Goal: Task Accomplishment & Management: Manage account settings

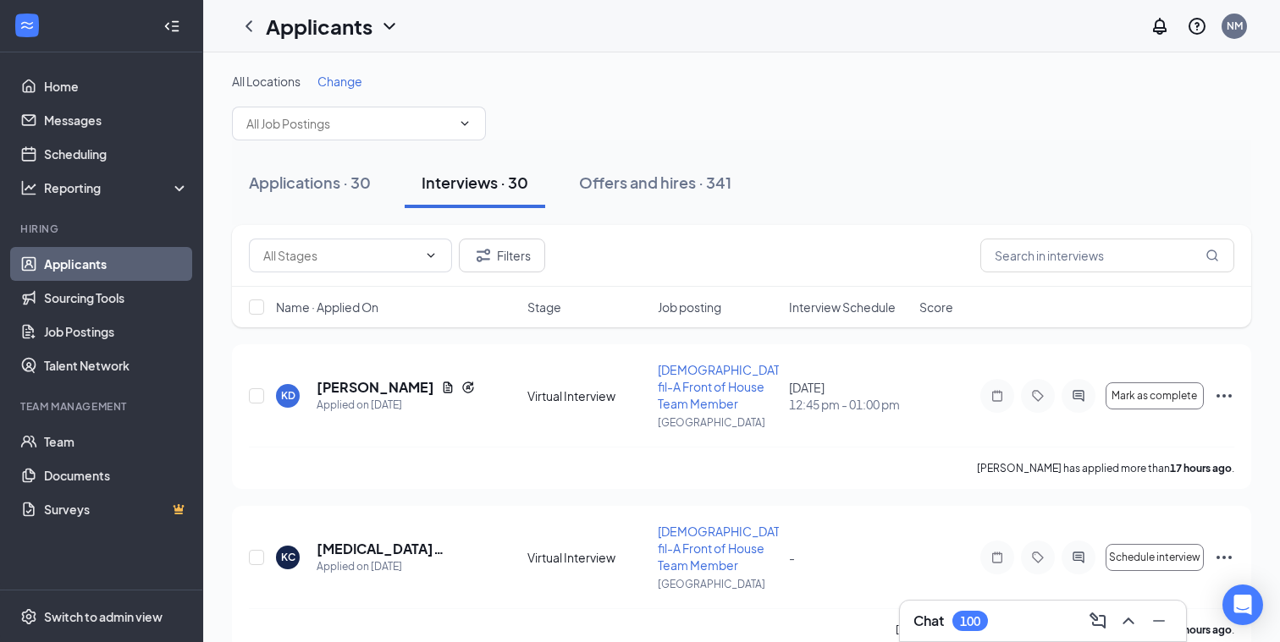
click at [933, 614] on h3 "Chat" at bounding box center [928, 621] width 30 height 19
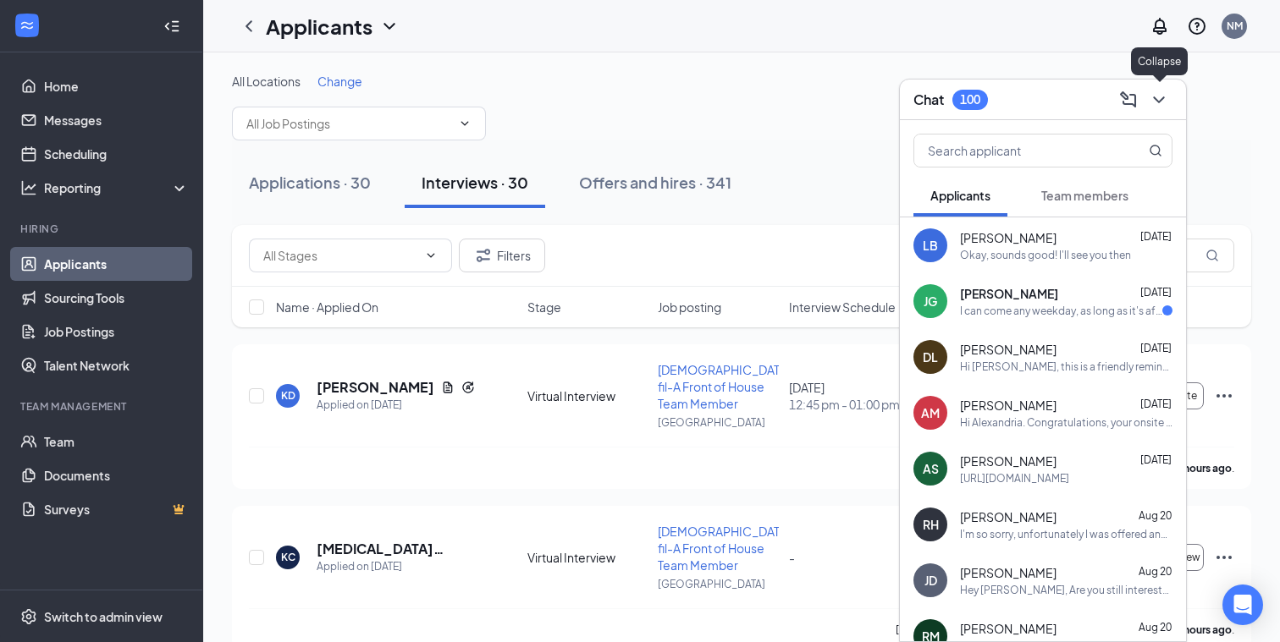
click at [1157, 102] on icon "ChevronDown" at bounding box center [1158, 100] width 20 height 20
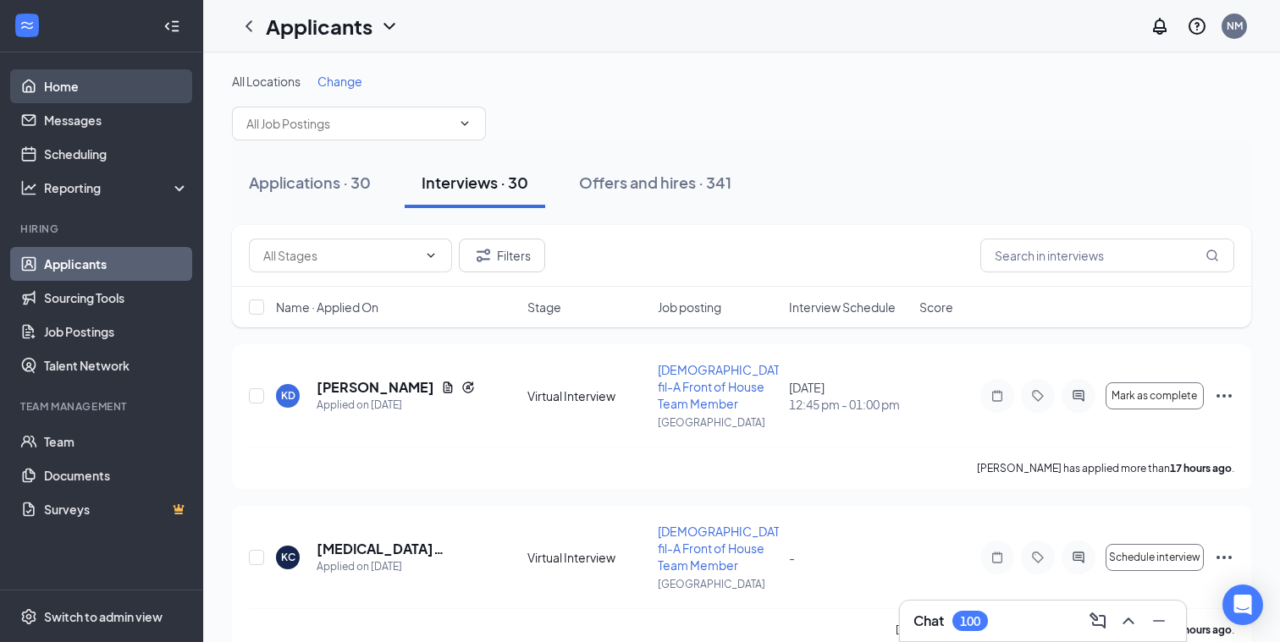
click at [59, 87] on link "Home" at bounding box center [116, 86] width 145 height 34
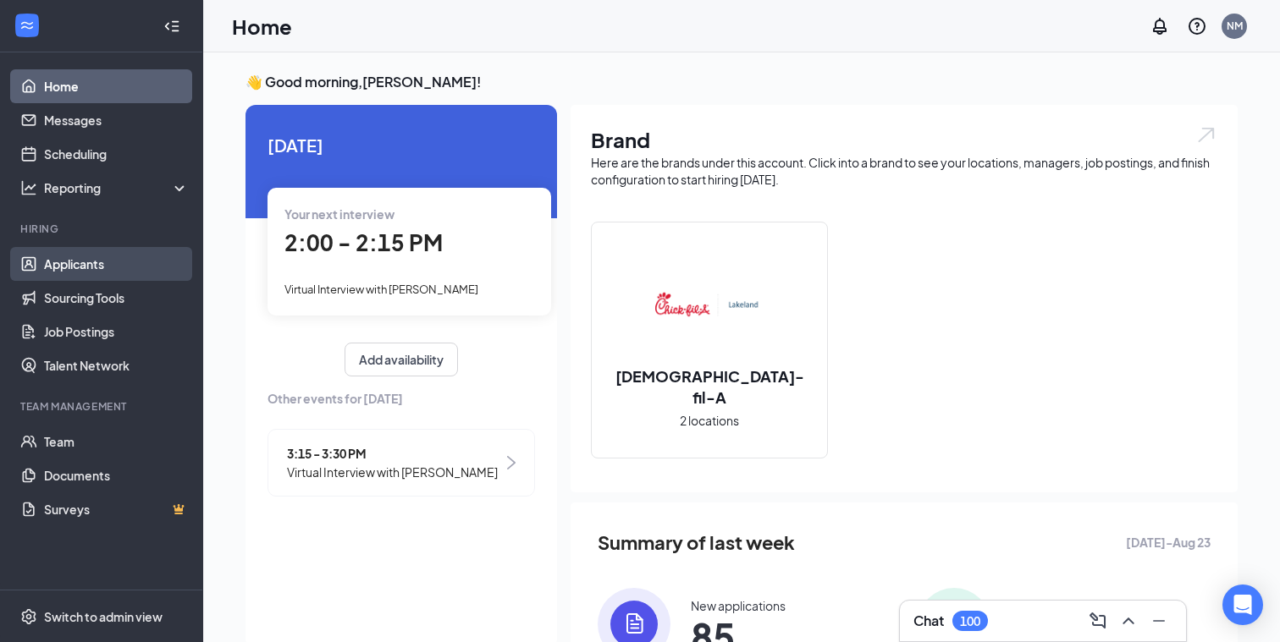
click at [60, 262] on link "Applicants" at bounding box center [116, 264] width 145 height 34
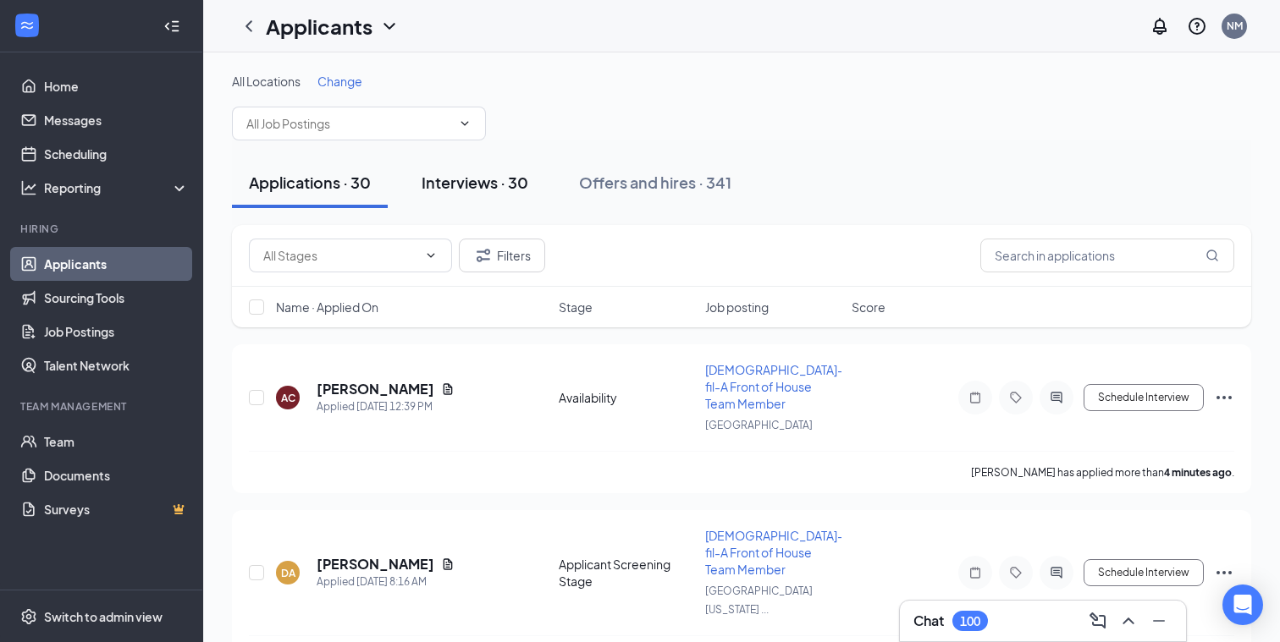
click at [465, 183] on div "Interviews · 30" at bounding box center [474, 182] width 107 height 21
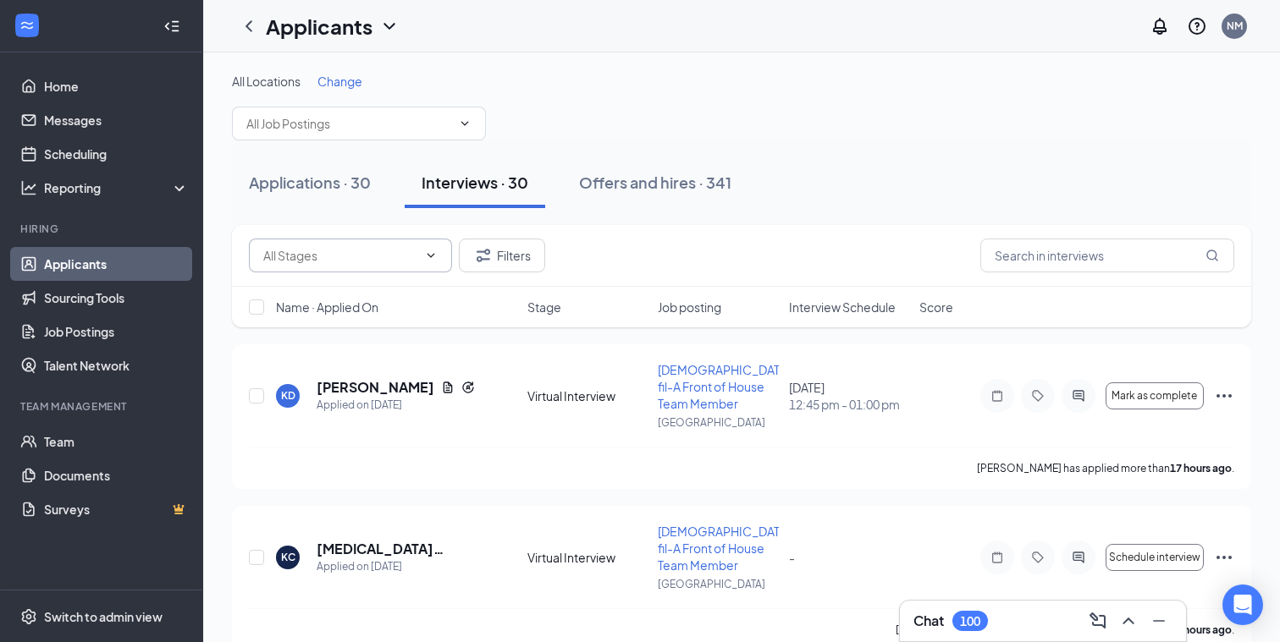
click at [417, 256] on span at bounding box center [350, 256] width 203 height 34
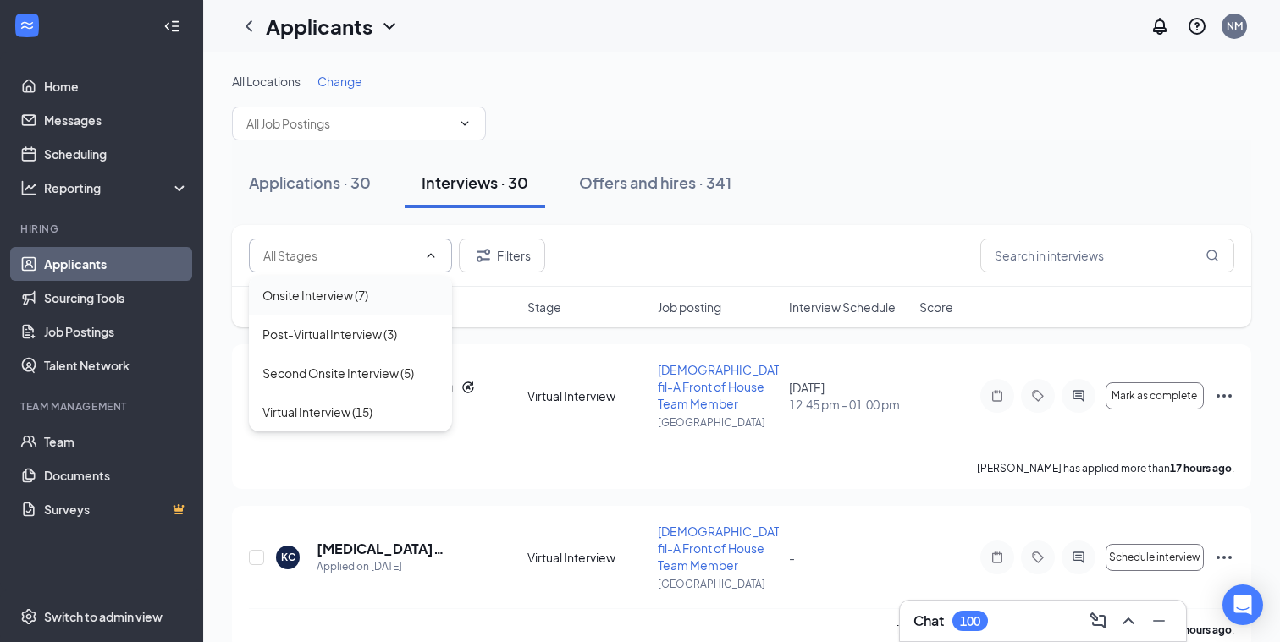
click at [314, 293] on div "Onsite Interview (7)" at bounding box center [315, 295] width 106 height 19
type input "Onsite Interview (7)"
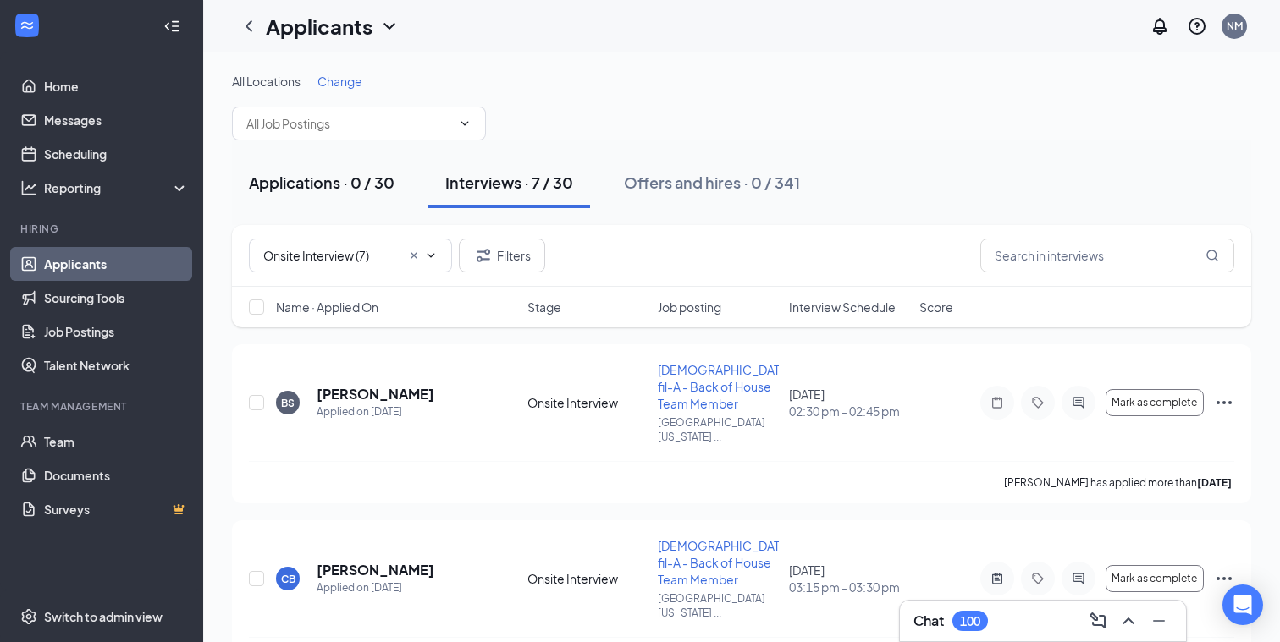
click at [292, 184] on div "Applications · 0 / 30" at bounding box center [322, 182] width 146 height 21
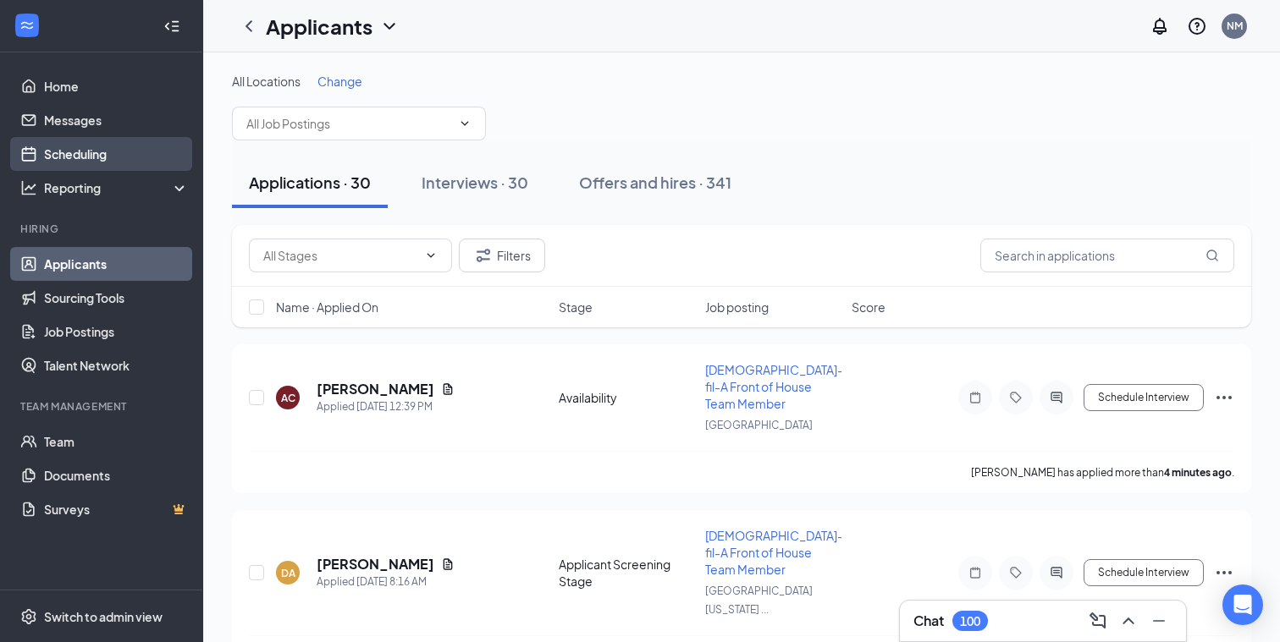
click at [91, 157] on link "Scheduling" at bounding box center [116, 154] width 145 height 34
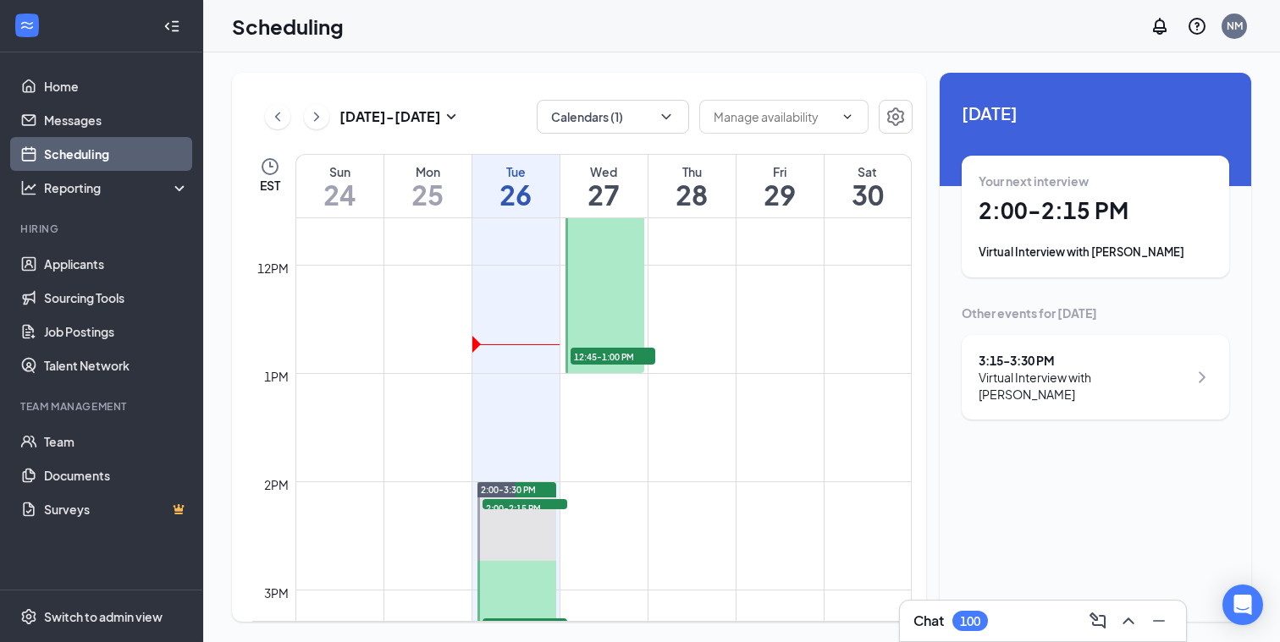
scroll to position [1288, 0]
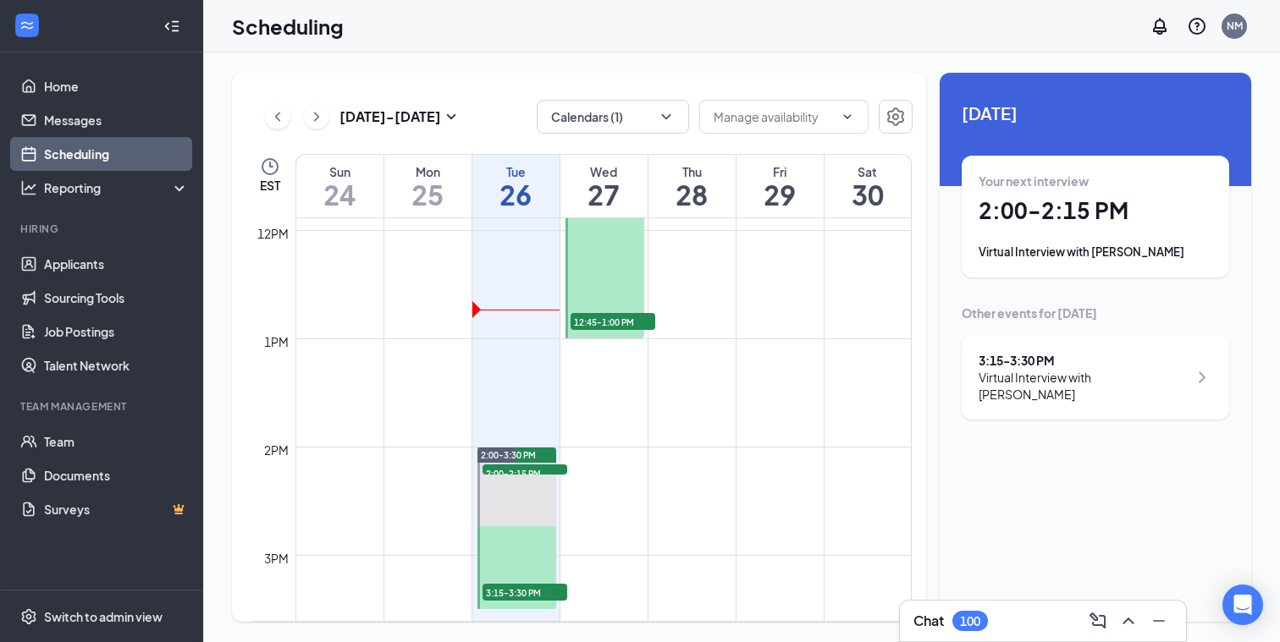
click at [624, 320] on span "12:45-1:00 PM" at bounding box center [612, 321] width 85 height 17
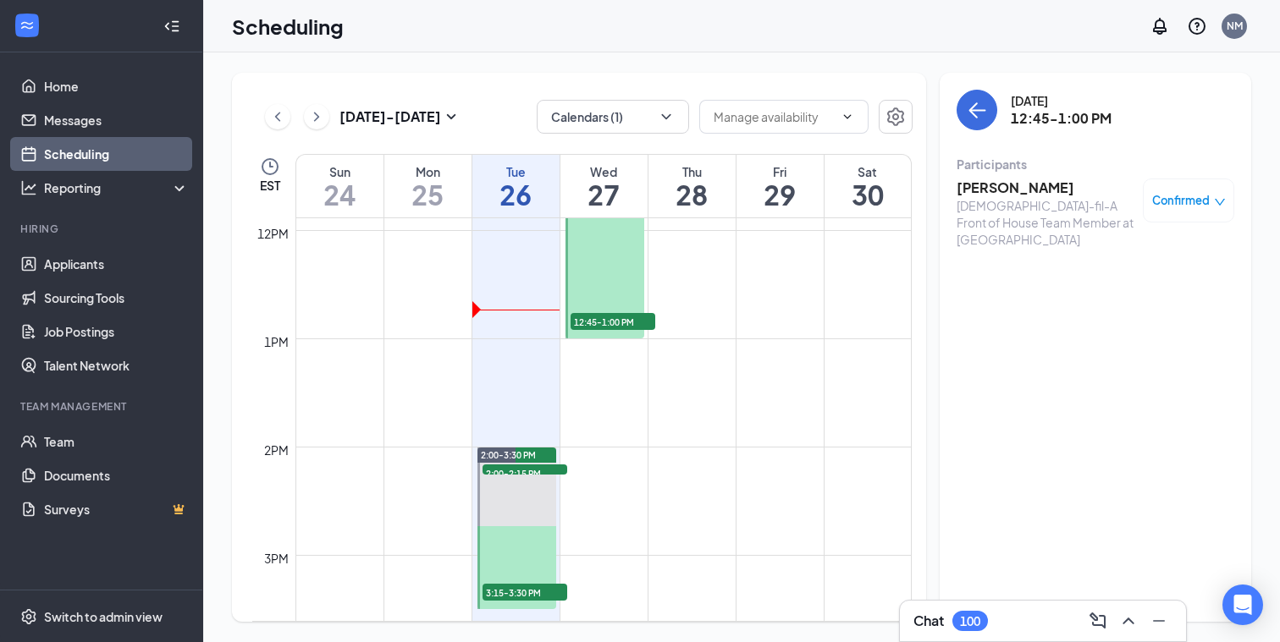
click at [797, 322] on td at bounding box center [603, 324] width 616 height 27
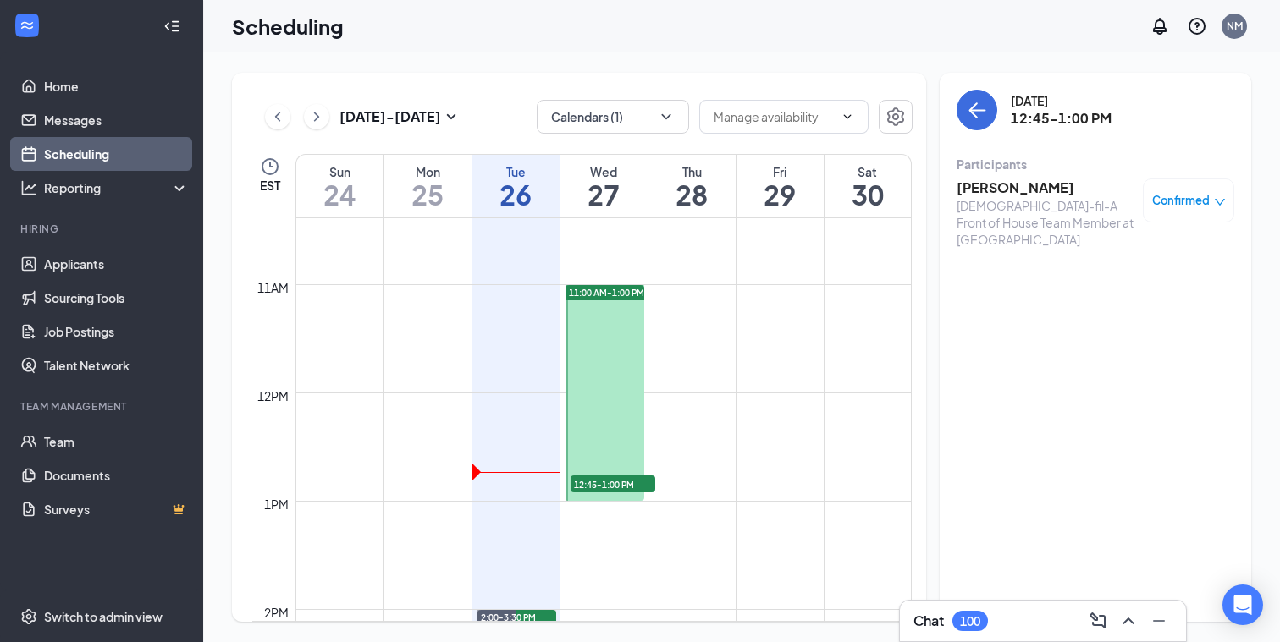
scroll to position [1123, 0]
click at [314, 114] on icon "ChevronRight" at bounding box center [316, 117] width 17 height 20
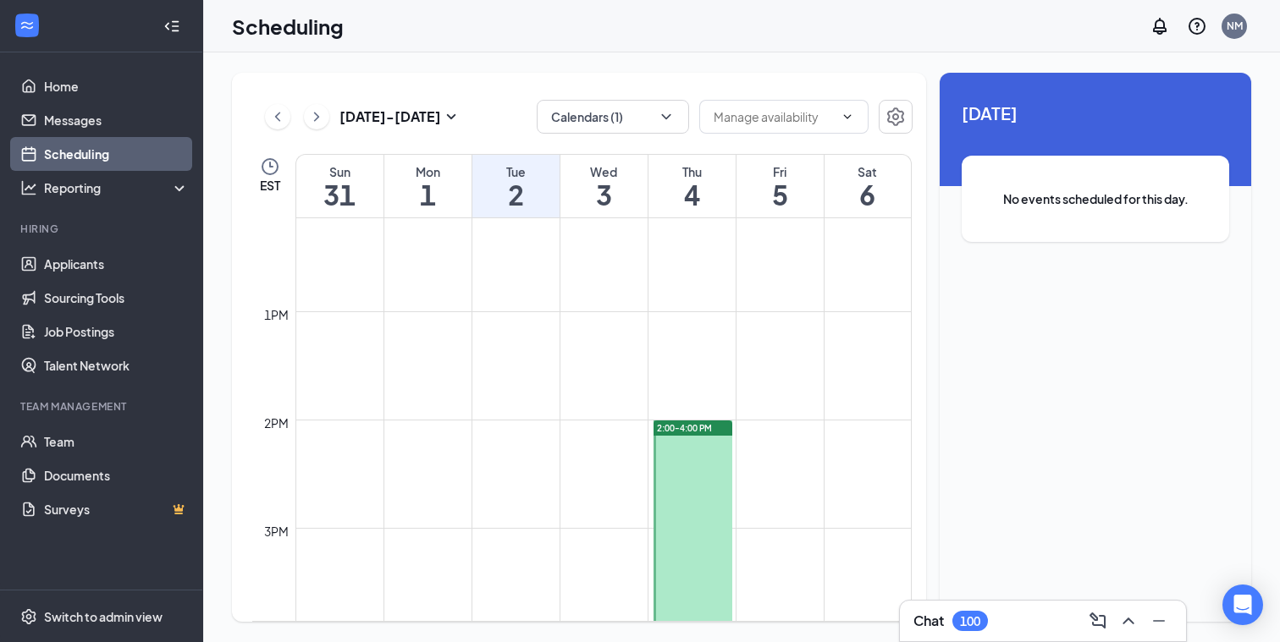
scroll to position [1312, 0]
click at [272, 113] on icon "ChevronLeft" at bounding box center [277, 117] width 17 height 20
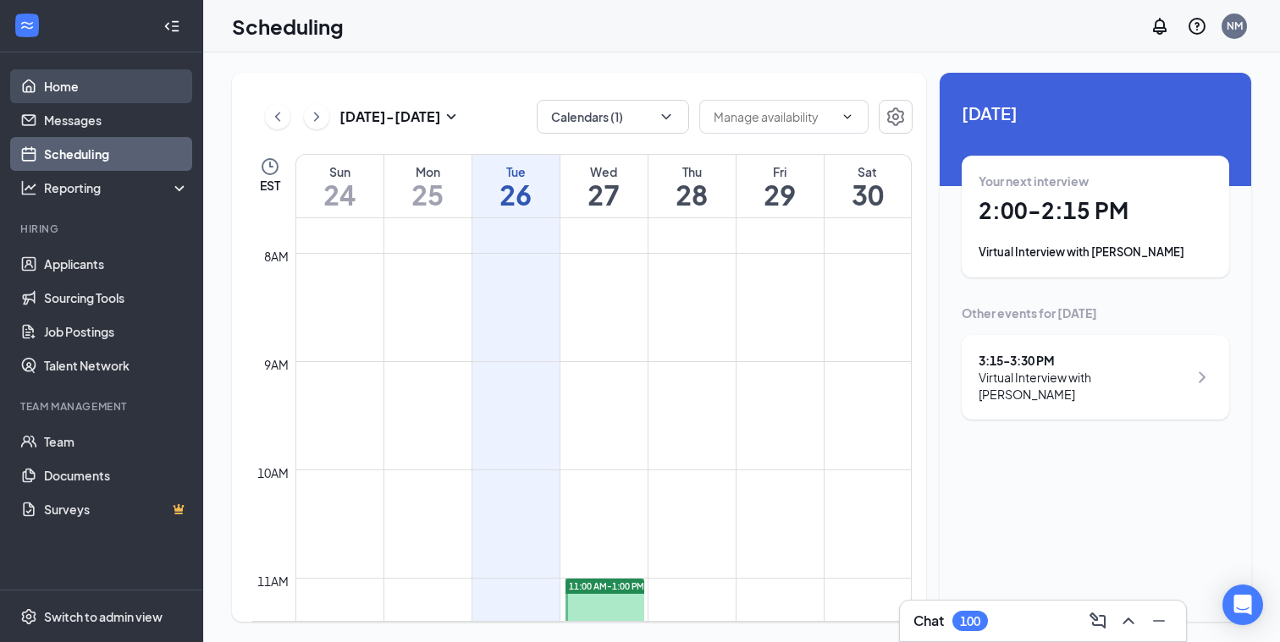
click at [80, 89] on link "Home" at bounding box center [116, 86] width 145 height 34
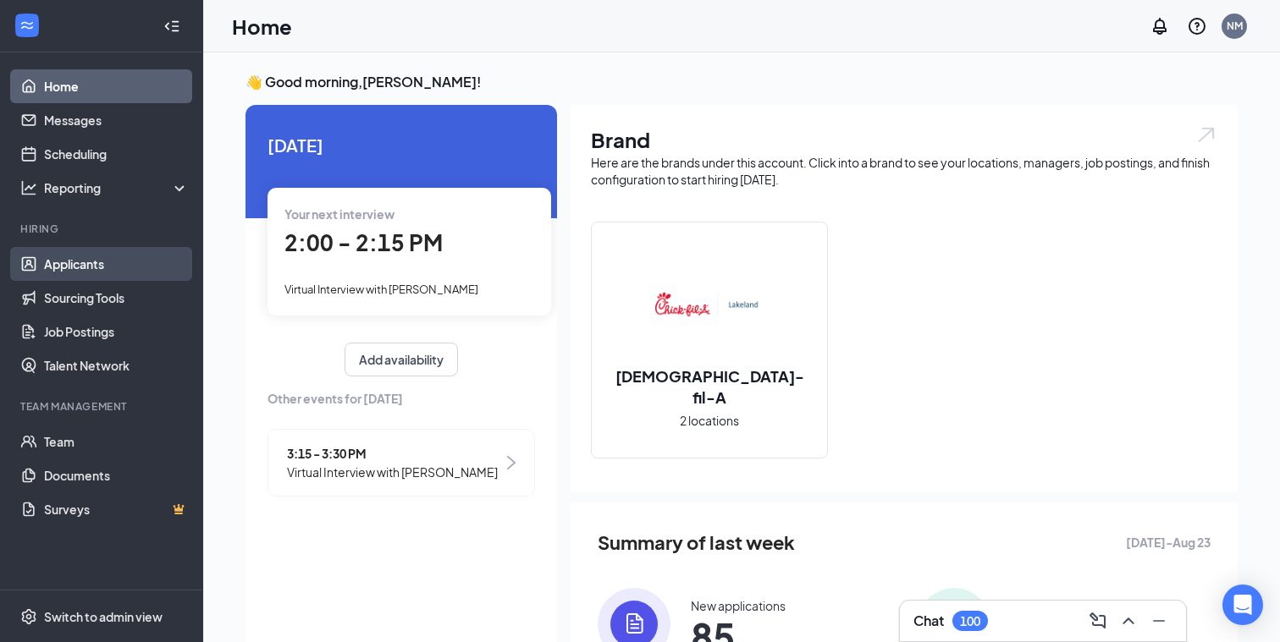
click at [88, 261] on link "Applicants" at bounding box center [116, 264] width 145 height 34
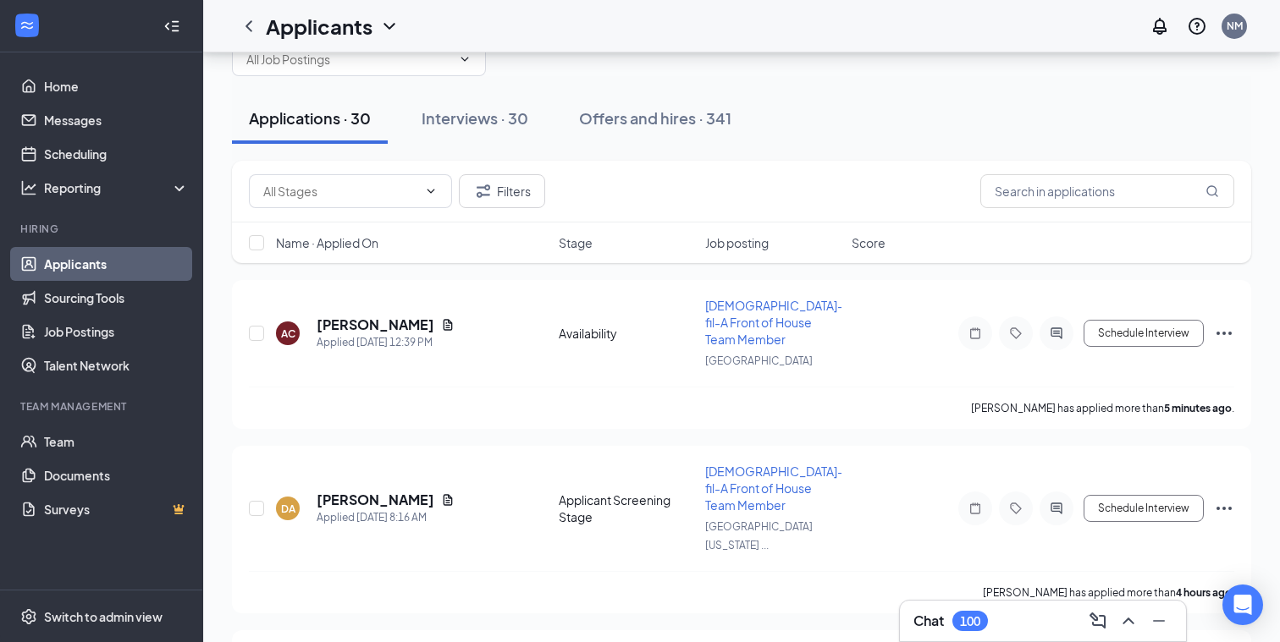
scroll to position [3, 0]
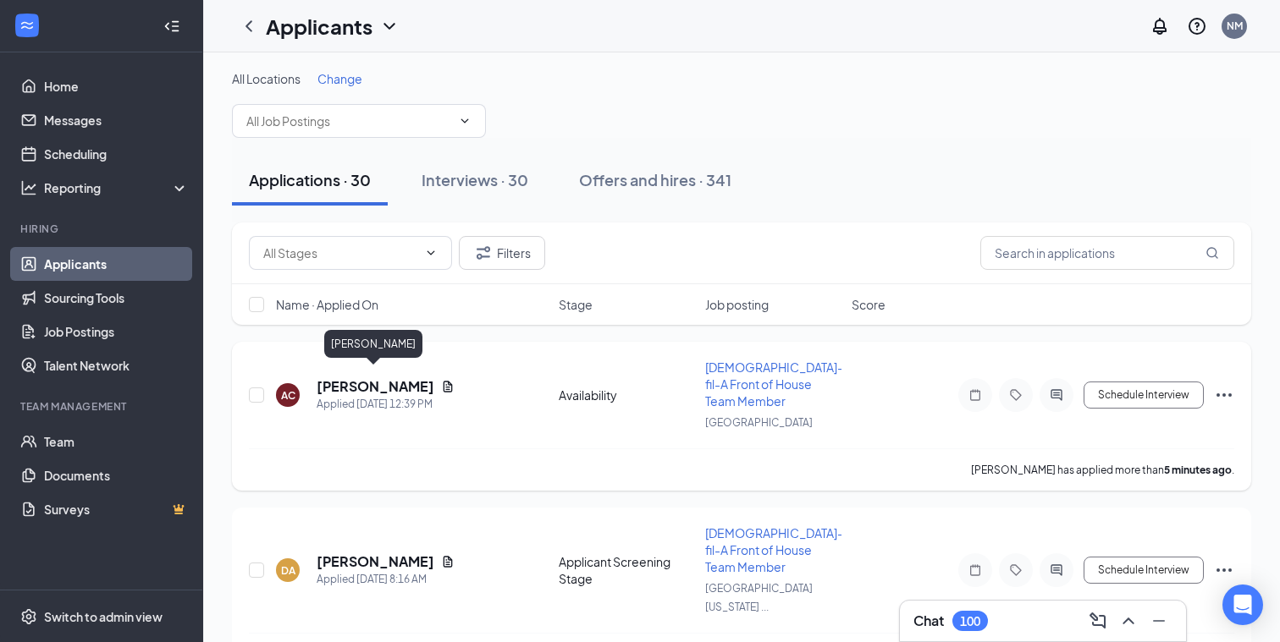
click at [388, 380] on h5 "[PERSON_NAME]" at bounding box center [376, 386] width 118 height 19
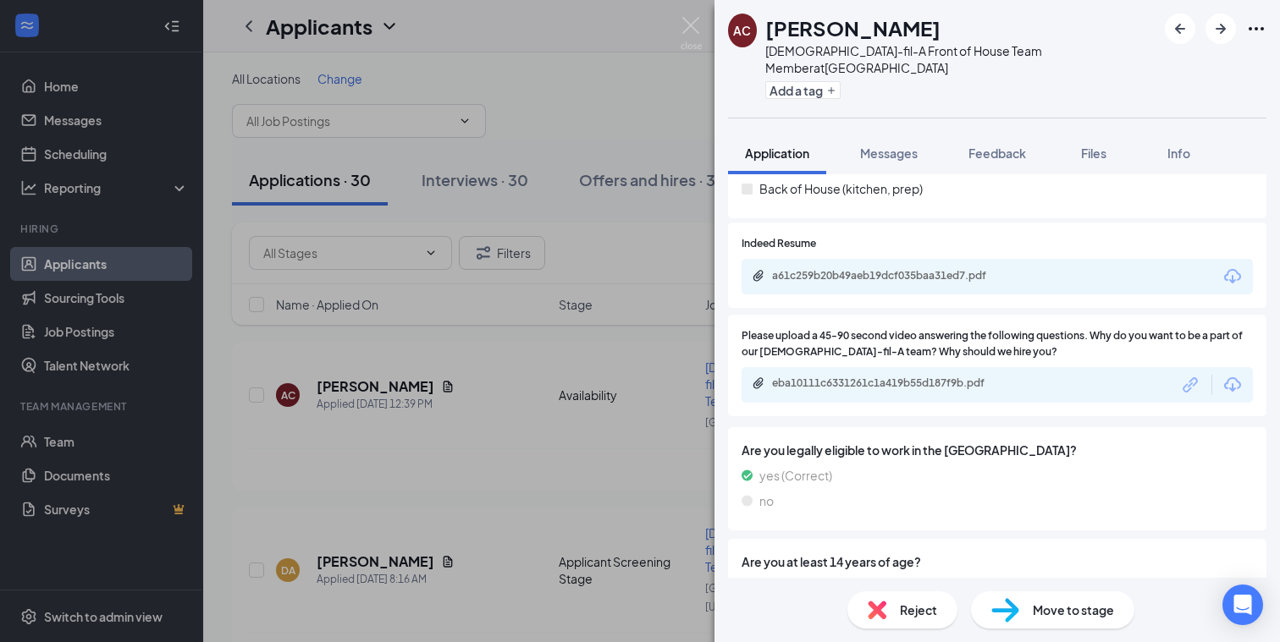
scroll to position [1609, 0]
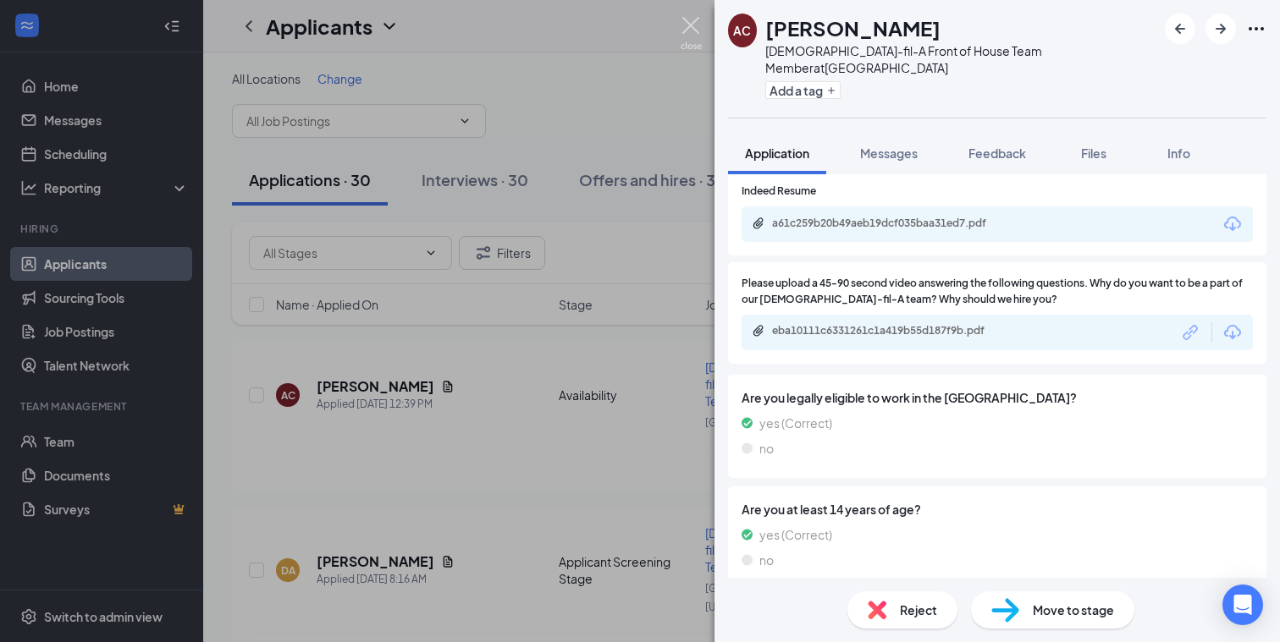
click at [686, 24] on img at bounding box center [690, 33] width 21 height 33
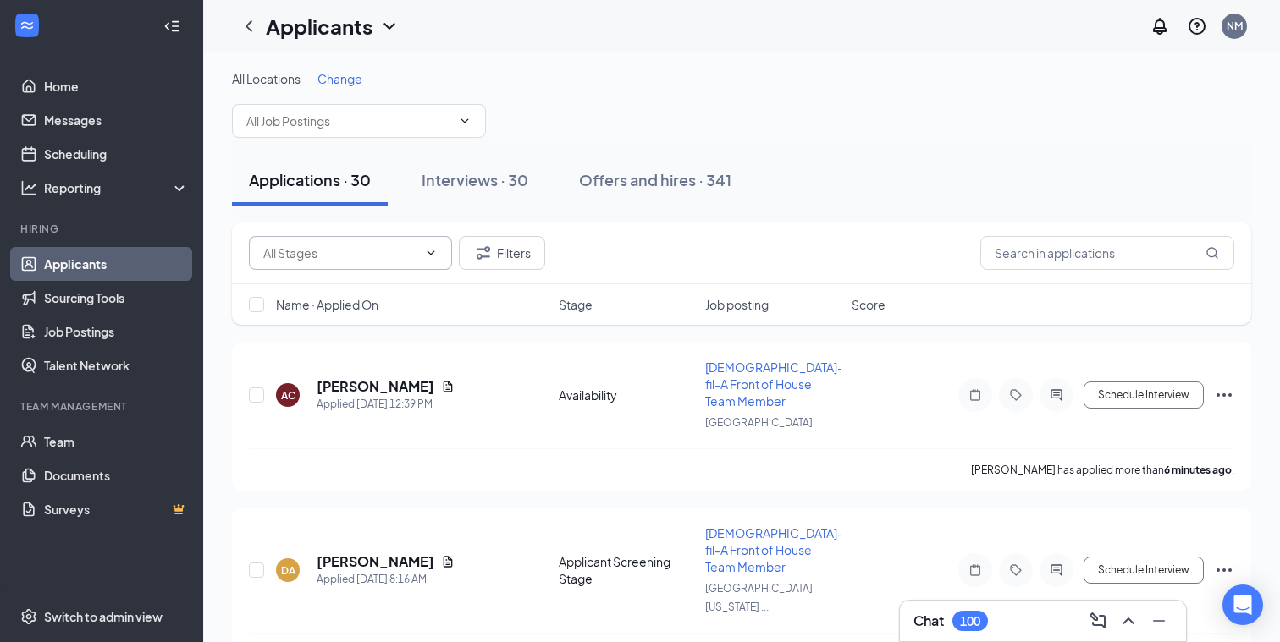
click at [339, 249] on input "text" at bounding box center [340, 253] width 154 height 19
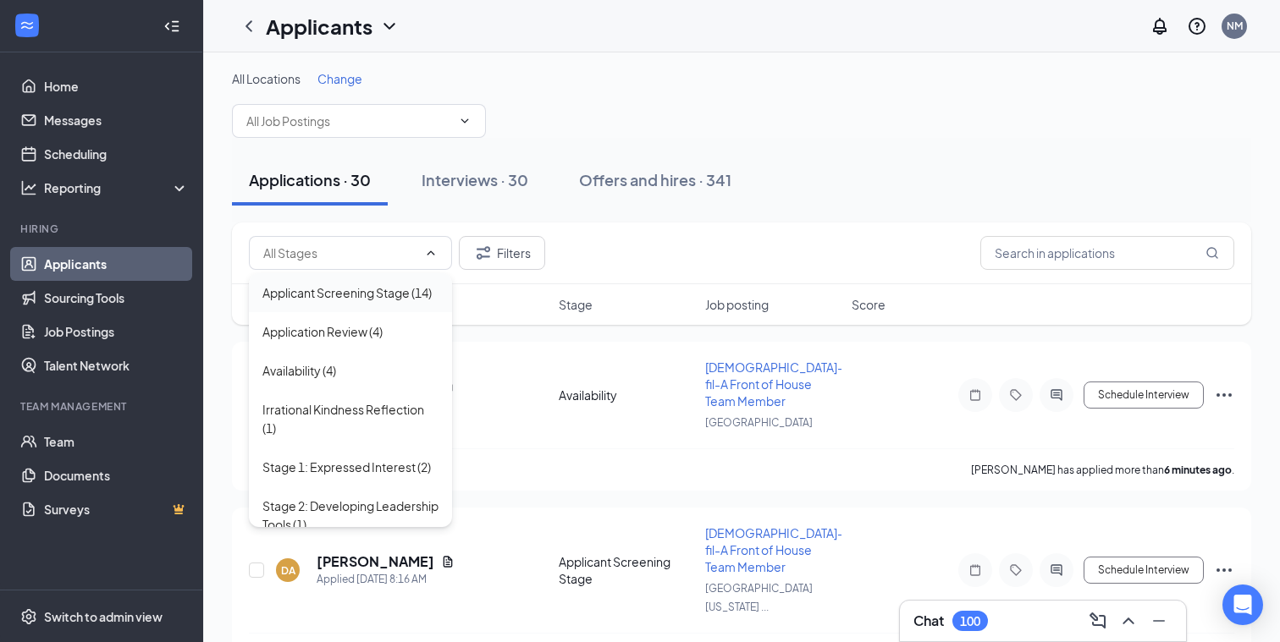
click at [335, 290] on div "Applicant Screening Stage (14)" at bounding box center [346, 293] width 169 height 19
type input "Applicant Screening Stage (14)"
